Goal: Task Accomplishment & Management: Manage account settings

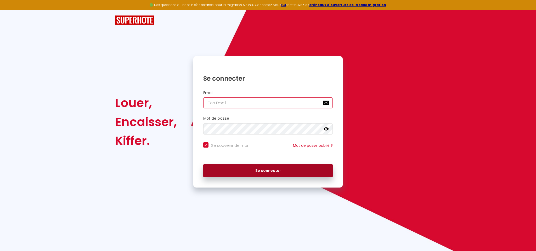
type input "[EMAIL_ADDRESS][PERSON_NAME][DOMAIN_NAME]"
click at [262, 168] on button "Se connecter" at bounding box center [268, 170] width 130 height 13
checkbox input "true"
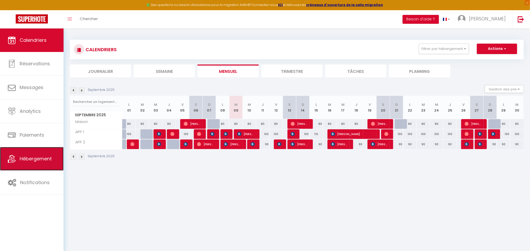
click at [18, 153] on link "Hébergement" at bounding box center [32, 159] width 64 height 24
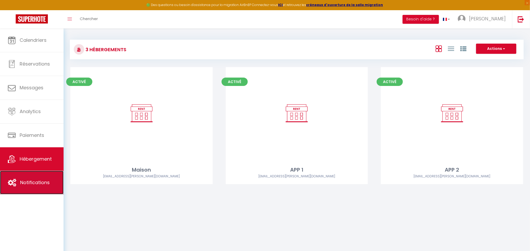
click at [39, 184] on span "Notifications" at bounding box center [35, 182] width 30 height 7
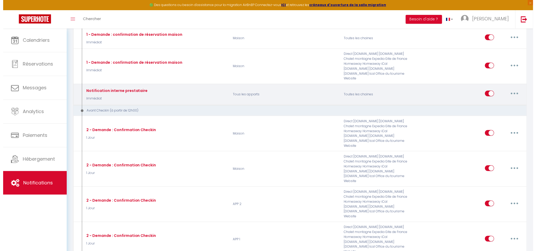
scroll to position [179, 0]
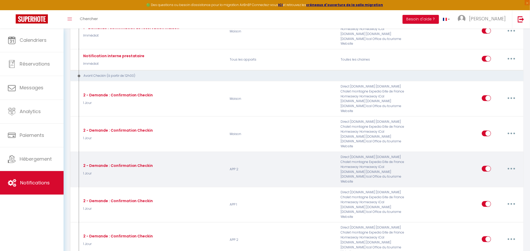
click at [511, 165] on button "button" at bounding box center [511, 169] width 15 height 8
click at [494, 176] on link "Editer" at bounding box center [497, 180] width 39 height 9
type input "2 - Demande : Confirmation Checkin"
select select "1 Jour"
select select "if_booking_is_paid"
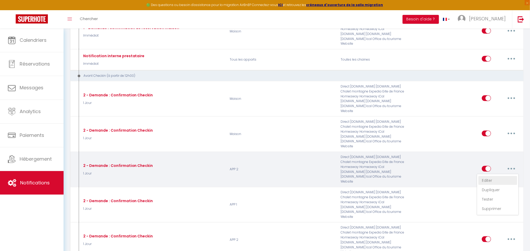
checkbox input "true"
checkbox input "false"
radio input "true"
type input "Demande : information checking"
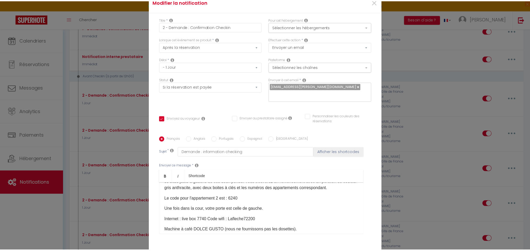
scroll to position [0, 0]
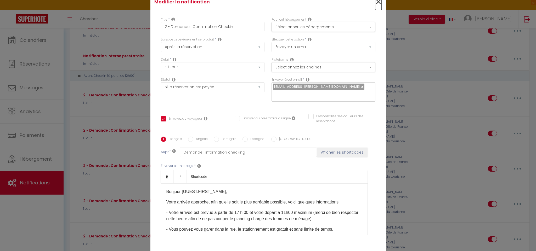
click at [376, 3] on span "×" at bounding box center [378, 2] width 7 height 16
